Goal: Check status: Check status

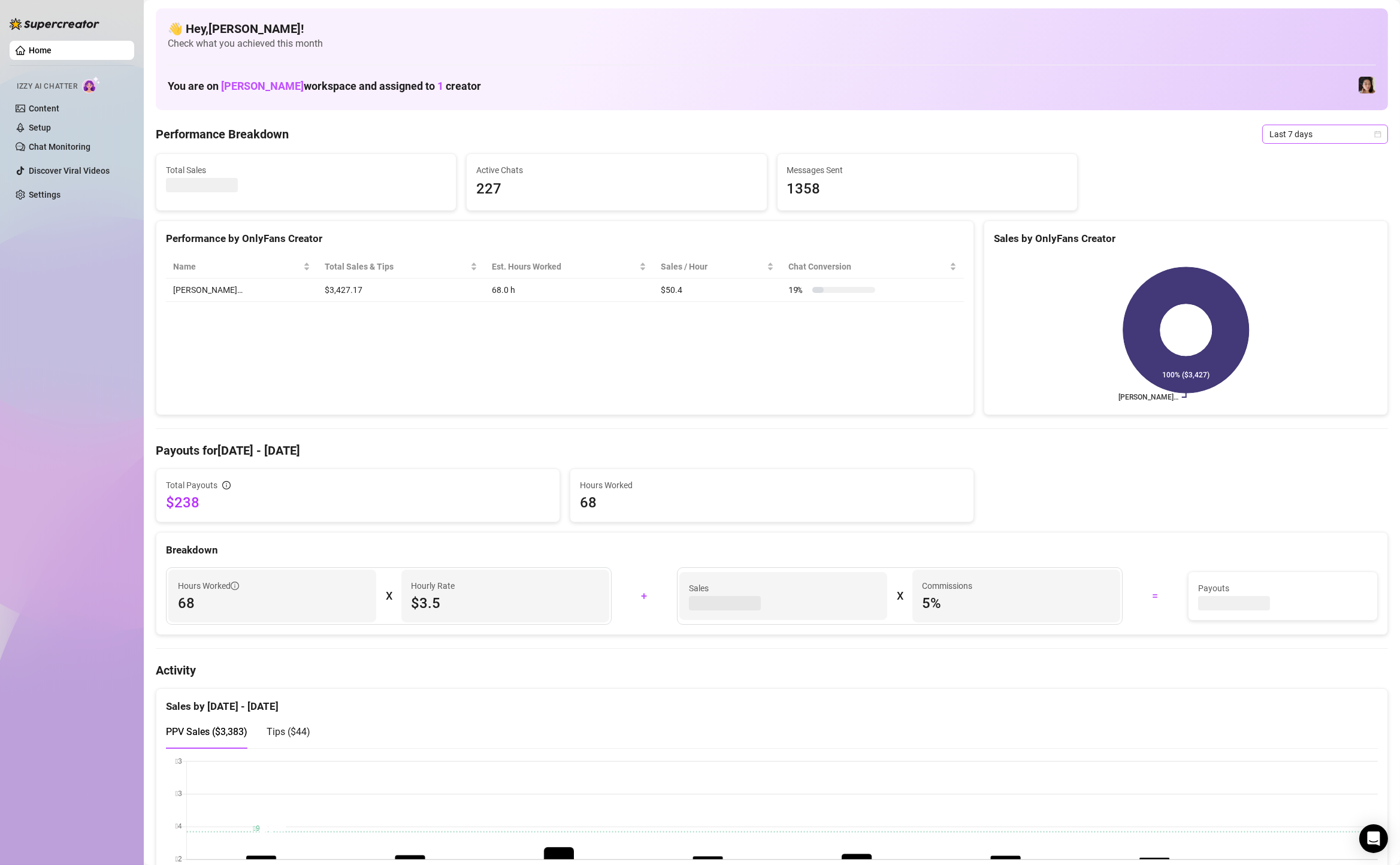
click at [1280, 129] on span "Last 7 days" at bounding box center [1325, 134] width 111 height 18
click at [1290, 233] on div "Custom date" at bounding box center [1325, 235] width 107 height 13
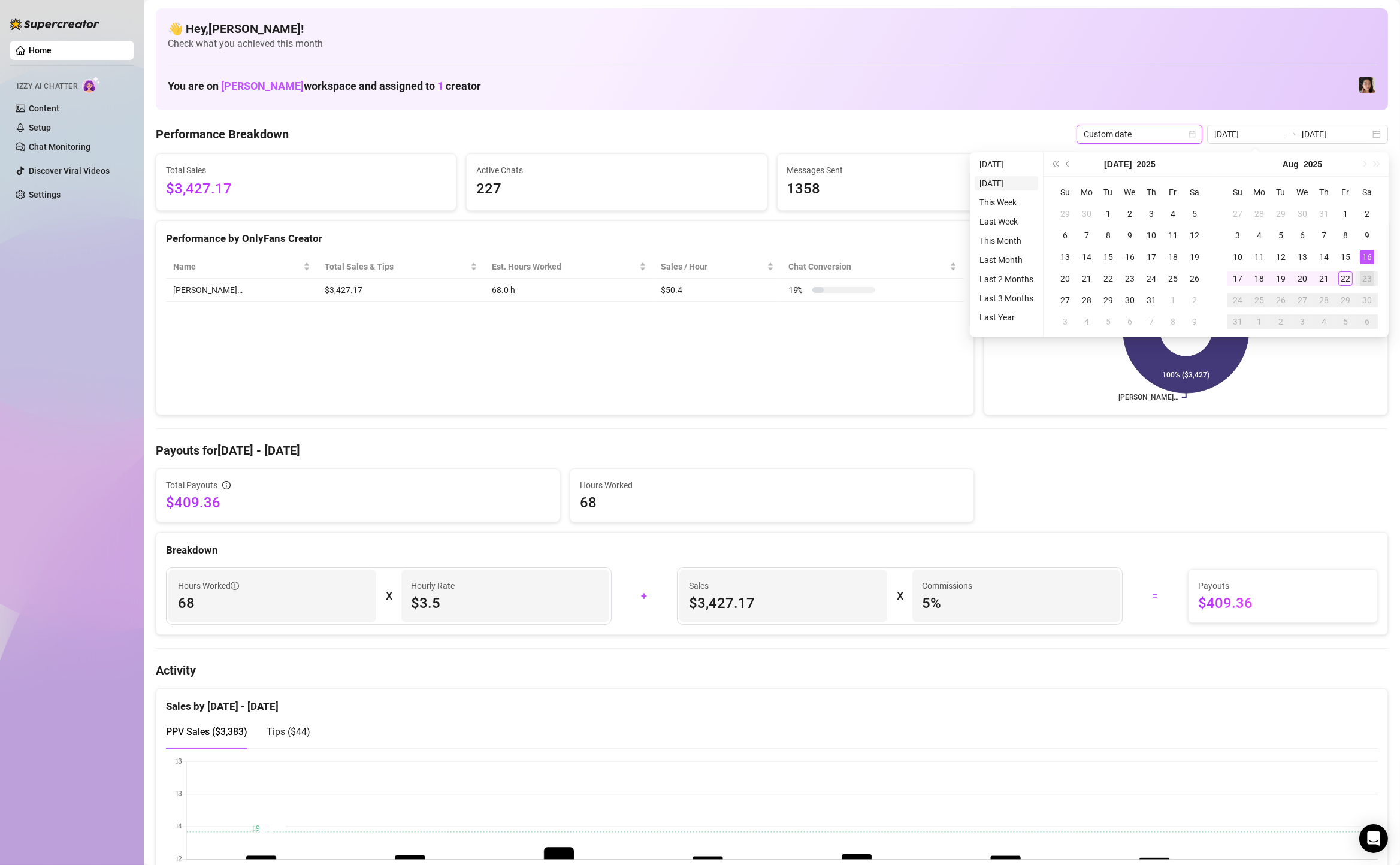
type input "[DATE]"
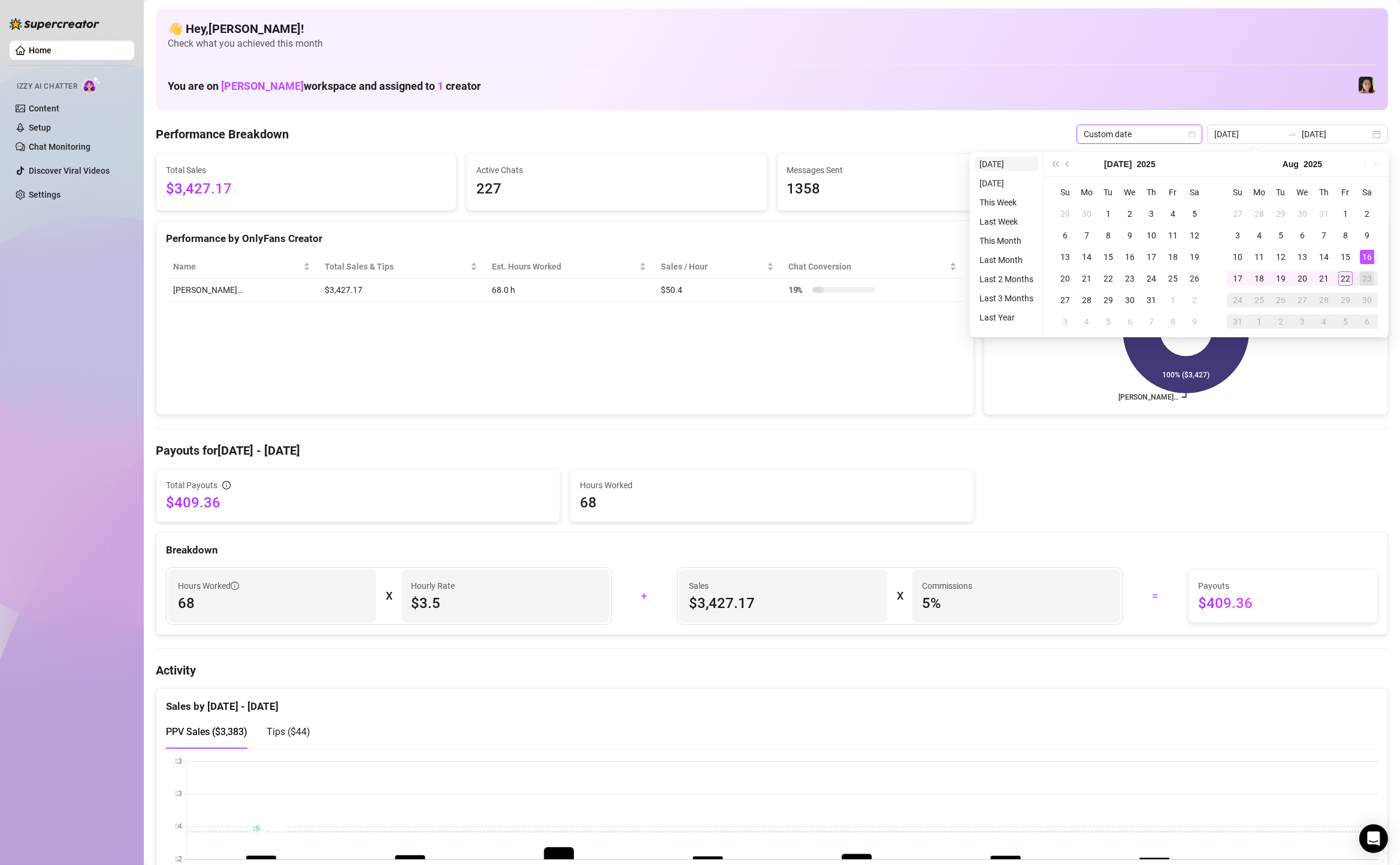
type input "[DATE]"
click at [1001, 158] on li "[DATE]" at bounding box center [1006, 164] width 64 height 14
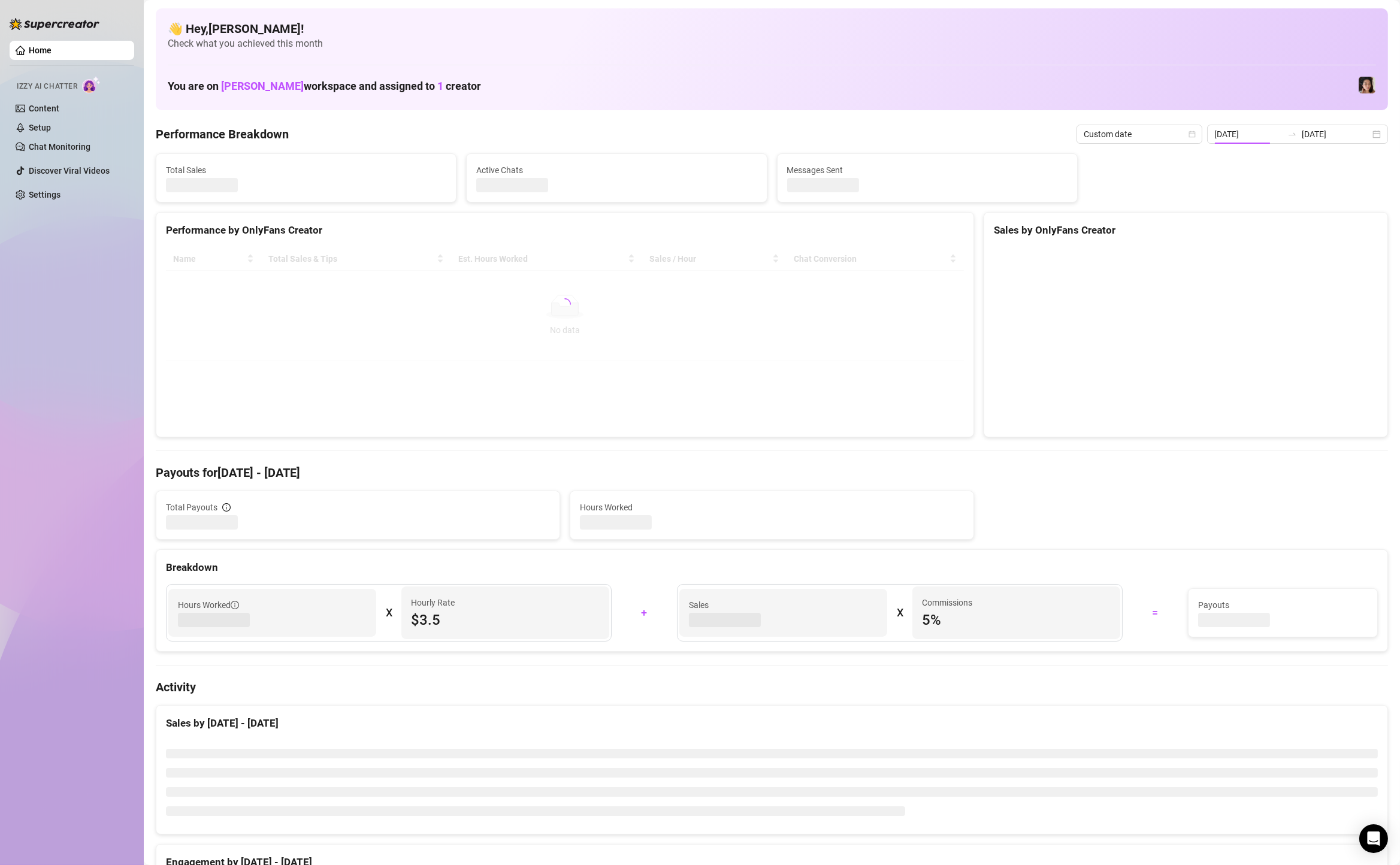
type input "[DATE]"
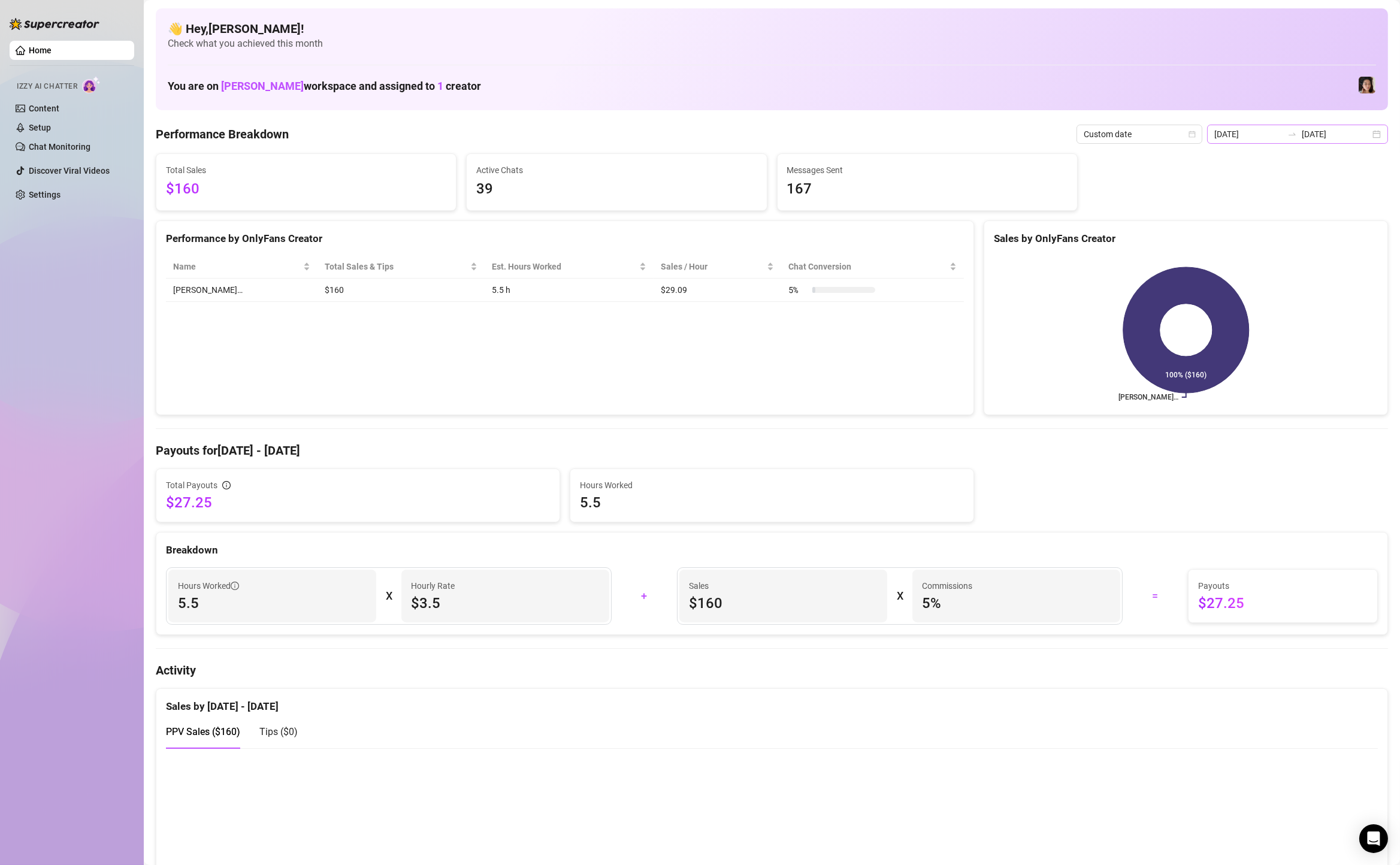
click at [1372, 141] on div "[DATE] [DATE]" at bounding box center [1297, 134] width 181 height 19
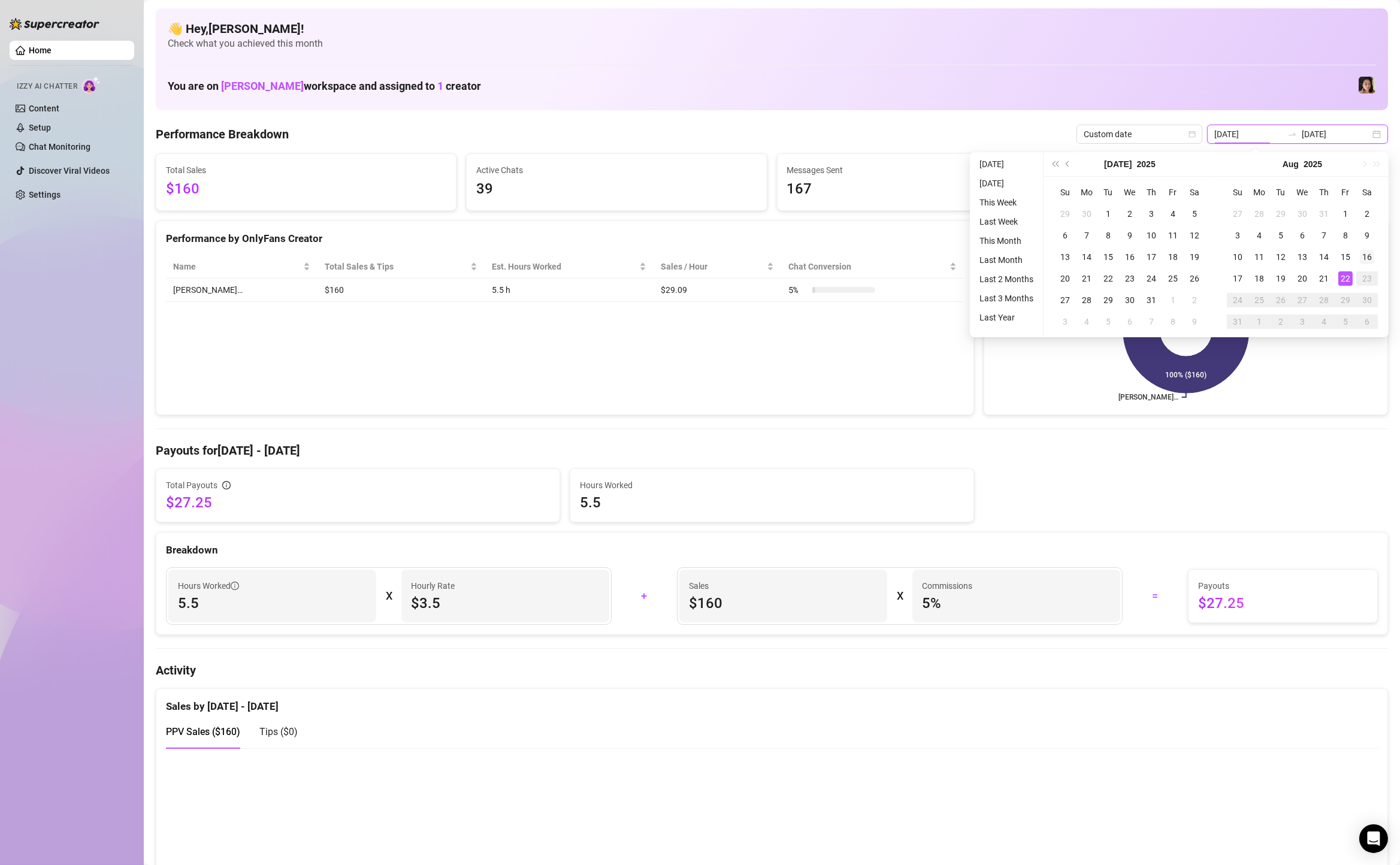
type input "[DATE]"
click at [1367, 260] on div "16" at bounding box center [1367, 257] width 14 height 14
click at [1350, 278] on div "22" at bounding box center [1345, 278] width 14 height 14
type input "[DATE]"
